Goal: Communication & Community: Answer question/provide support

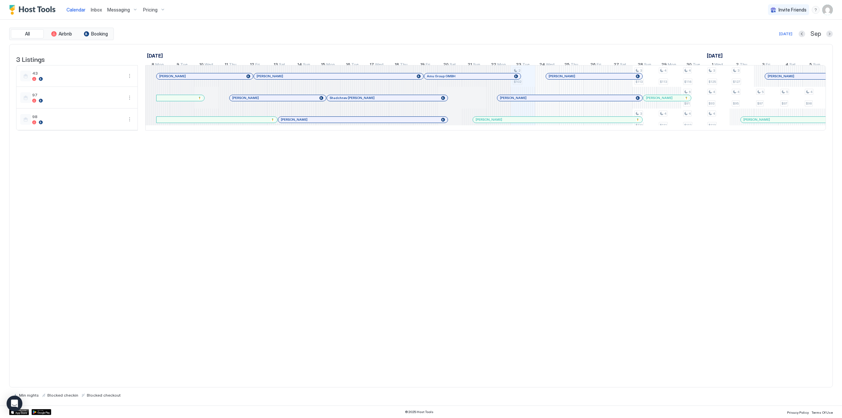
scroll to position [0, 365]
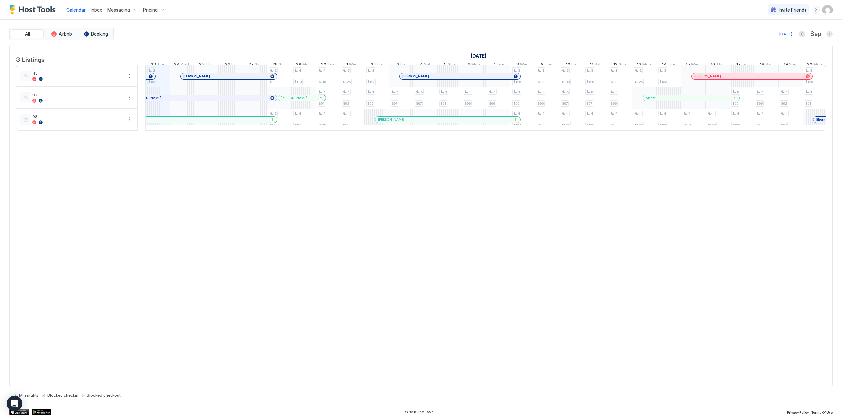
click at [101, 7] on link "Inbox" at bounding box center [96, 9] width 11 height 7
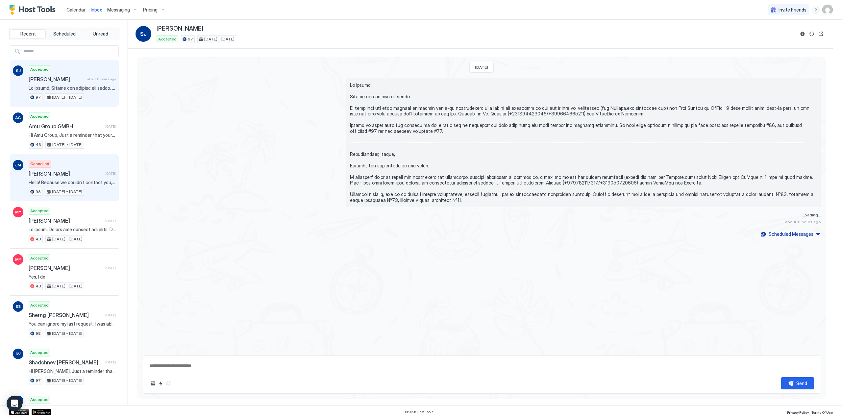
click at [61, 178] on div "Cancelled Jiamin Ma [DATE] Hello! Because we couldn’t contact you, and you did …" at bounding box center [72, 178] width 87 height 36
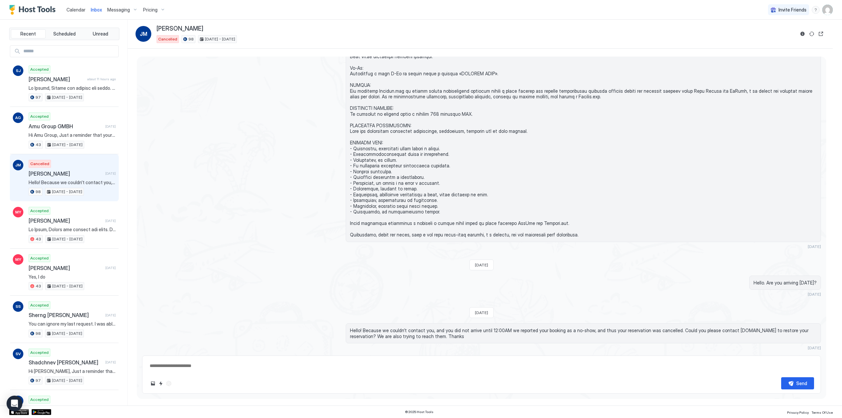
scroll to position [663, 0]
click at [802, 35] on button "Reservation information" at bounding box center [802, 34] width 8 height 8
